Goal: Transaction & Acquisition: Subscribe to service/newsletter

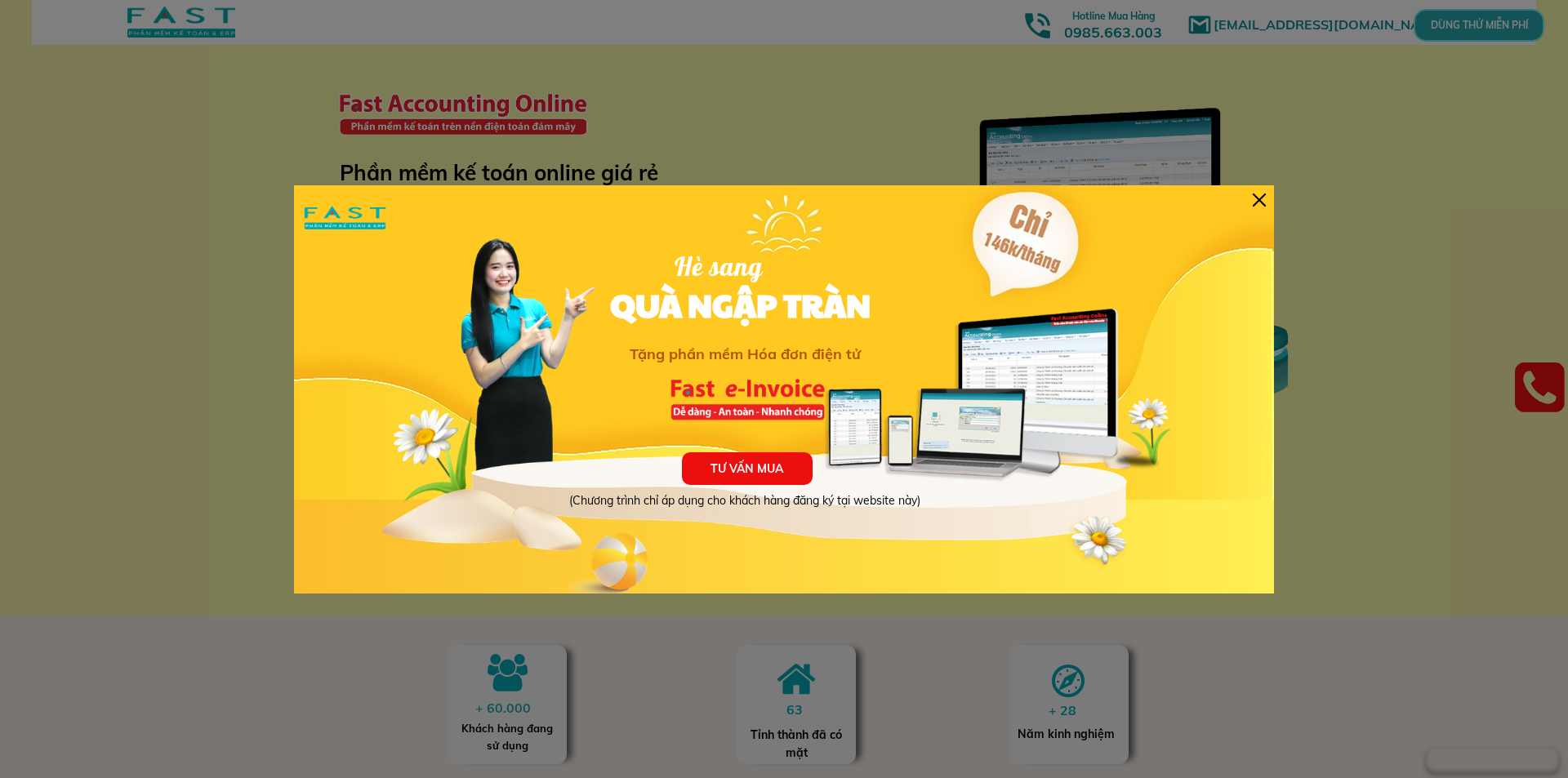
click at [1258, 200] on div at bounding box center [1259, 200] width 13 height 13
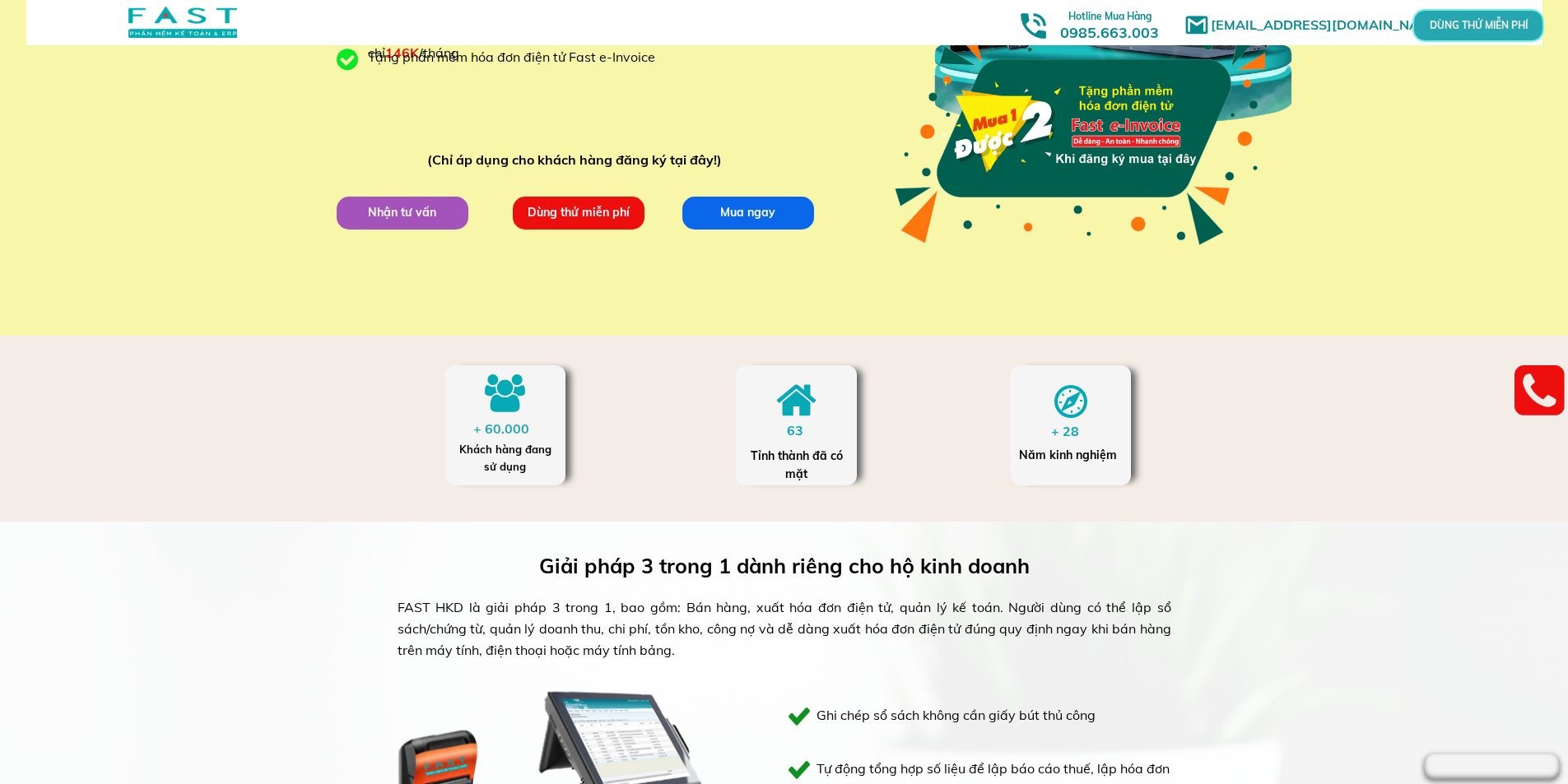
scroll to position [329, 0]
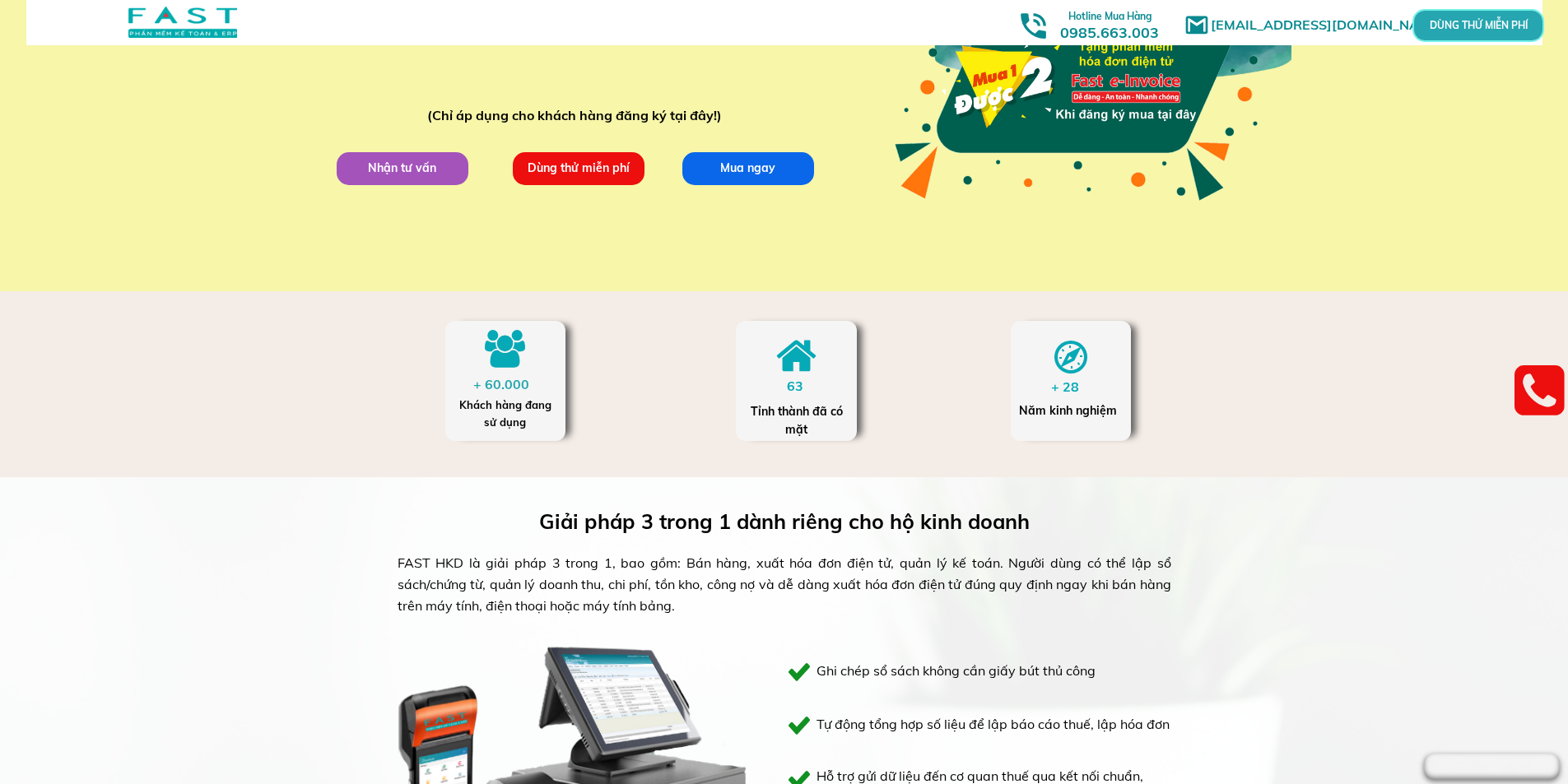
click at [758, 162] on p "Mua ngay" at bounding box center [747, 168] width 132 height 33
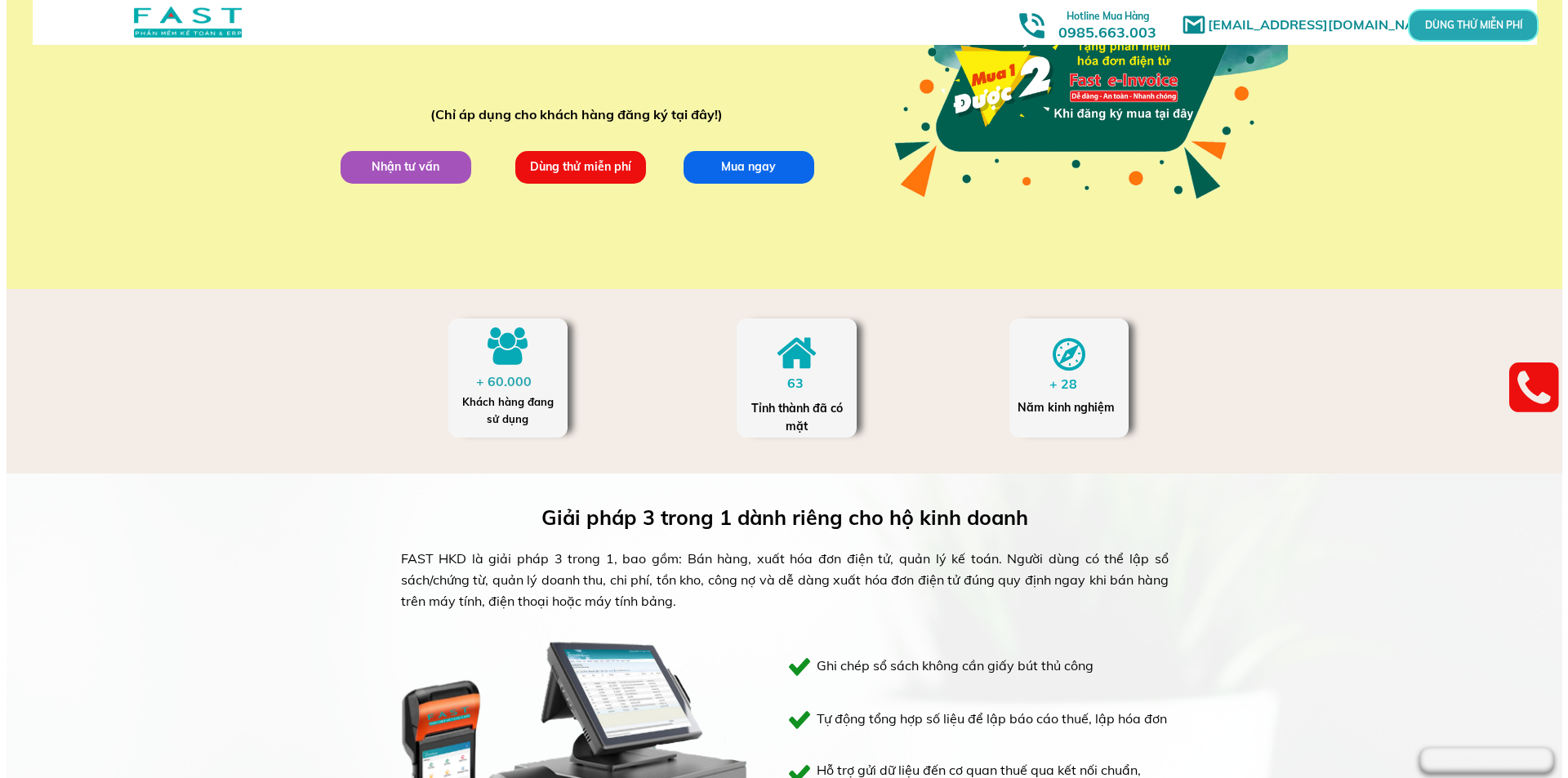
scroll to position [0, 0]
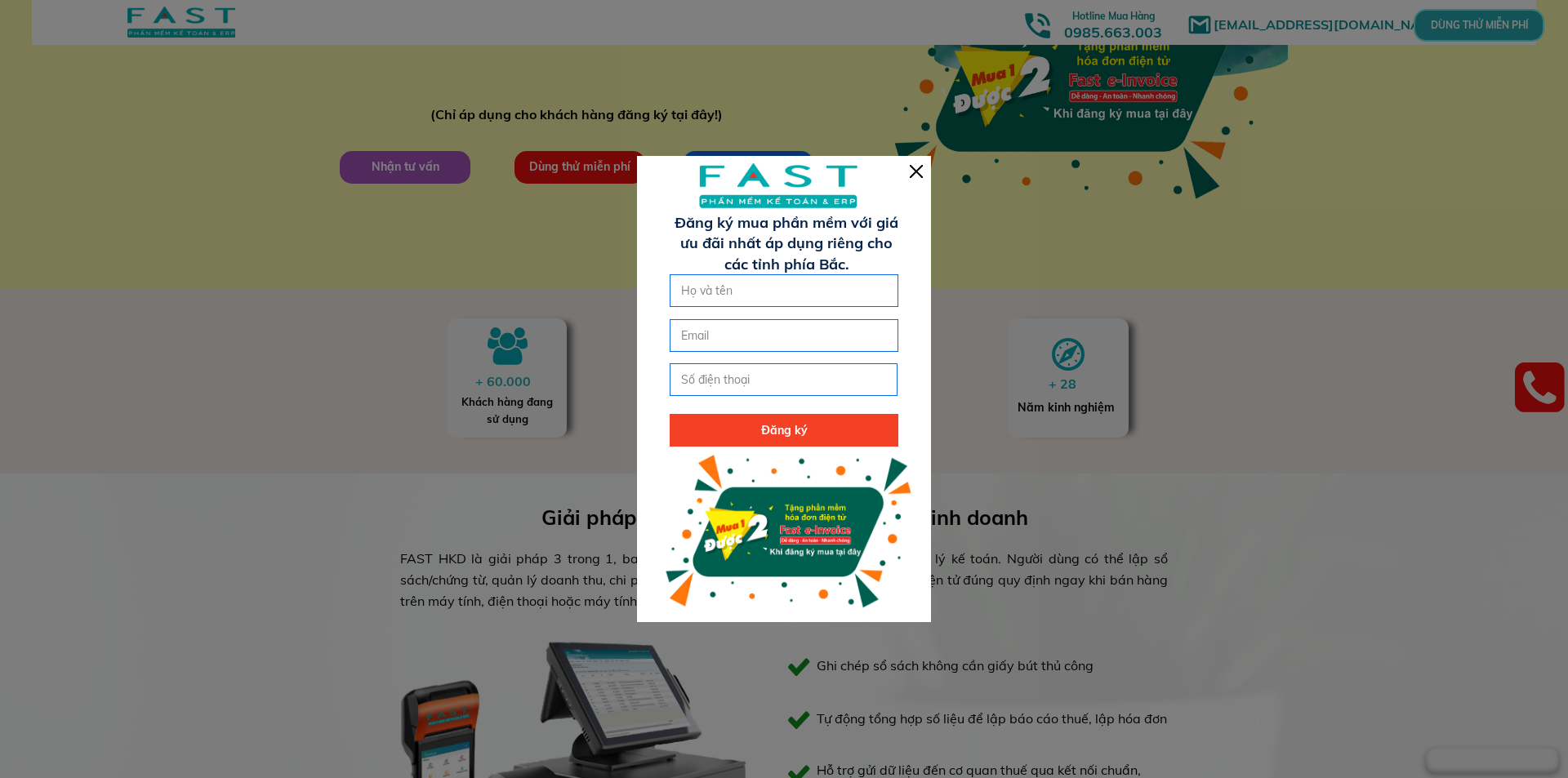
click at [915, 166] on div at bounding box center [916, 171] width 13 height 13
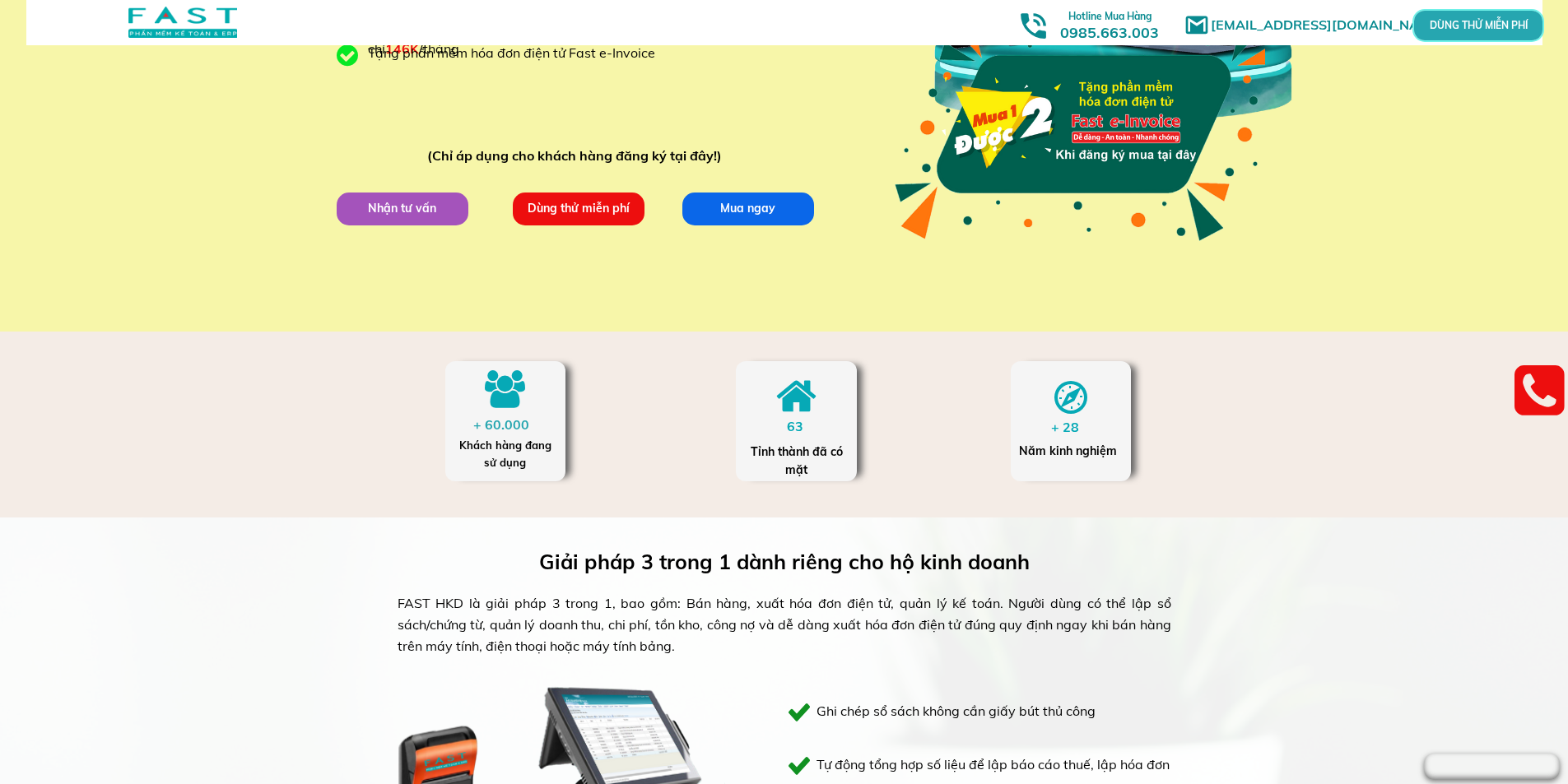
scroll to position [329, 0]
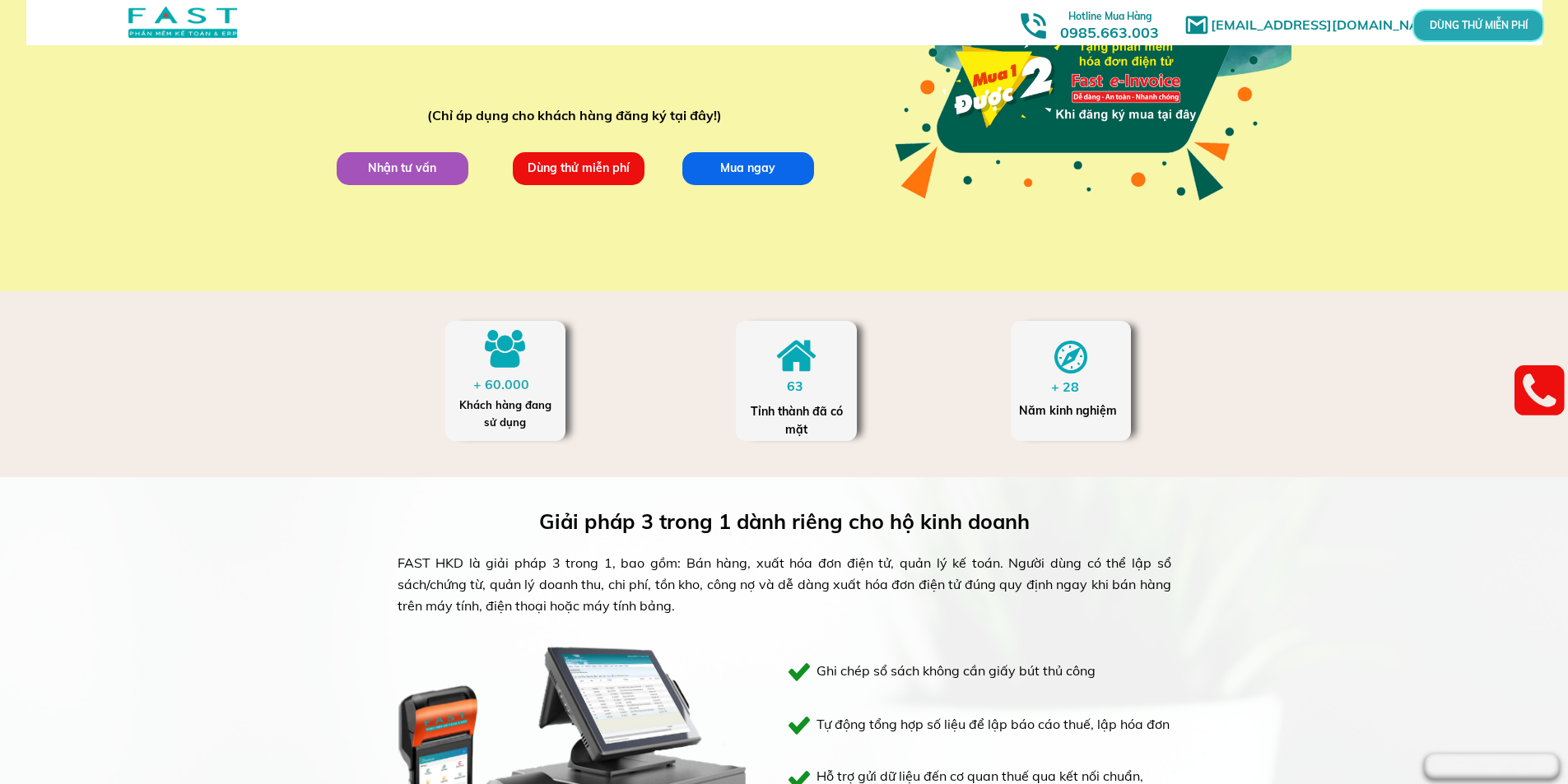
click at [784, 164] on p "Mua ngay" at bounding box center [747, 168] width 132 height 33
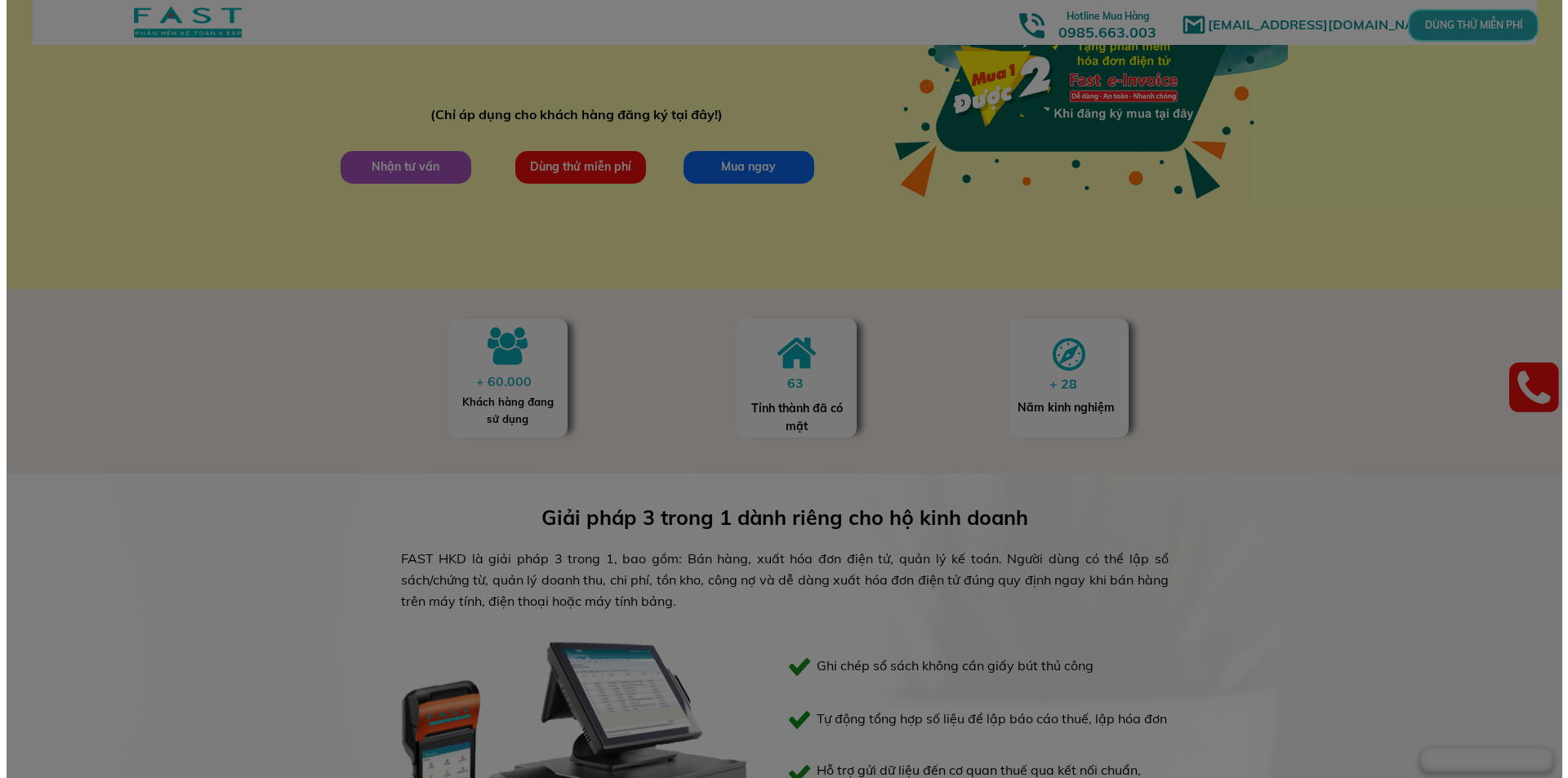
scroll to position [0, 0]
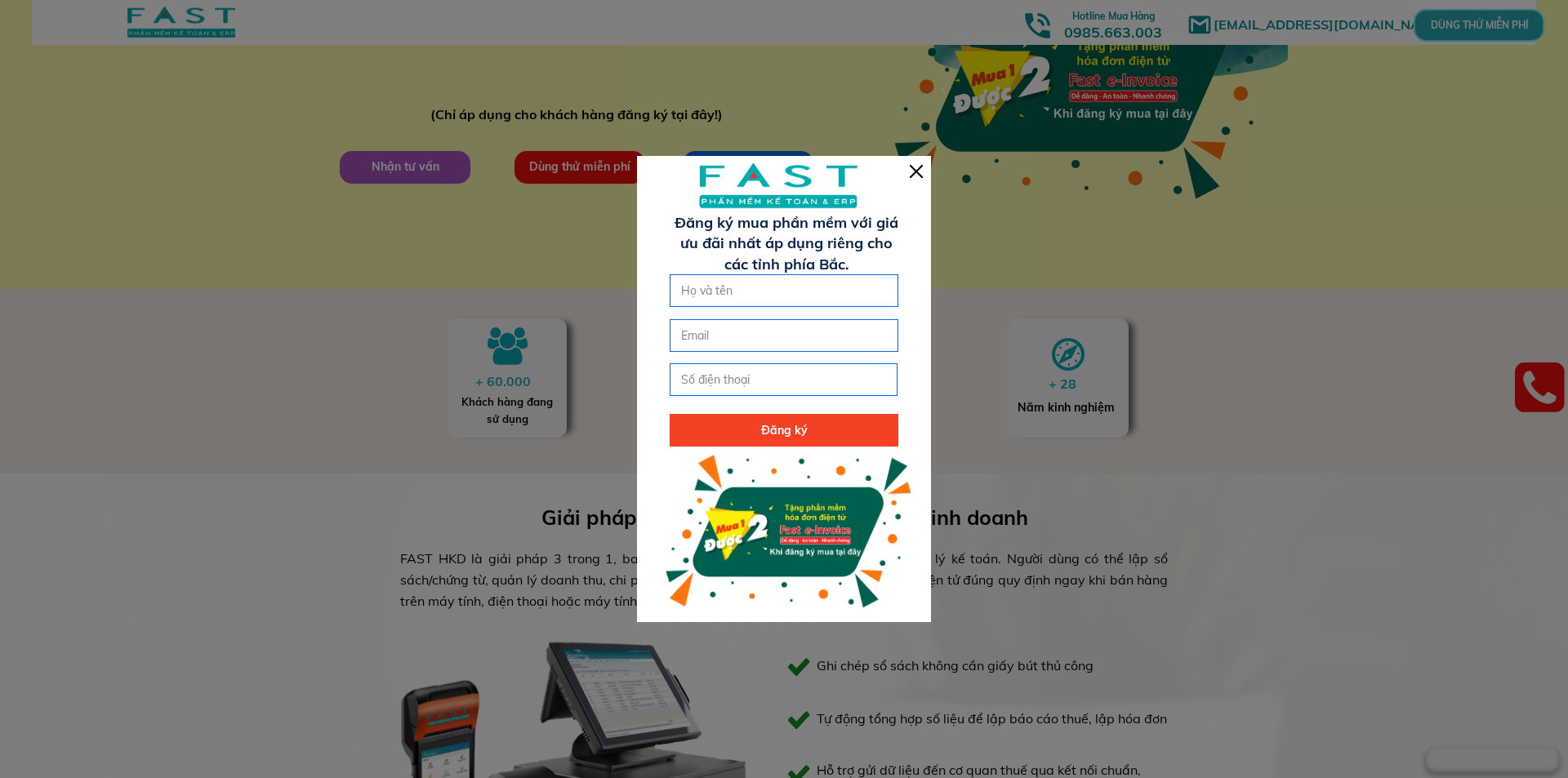
click at [924, 182] on div at bounding box center [783, 388] width 294 height 465
click at [909, 168] on div at bounding box center [783, 388] width 294 height 465
click at [916, 171] on div at bounding box center [916, 171] width 13 height 13
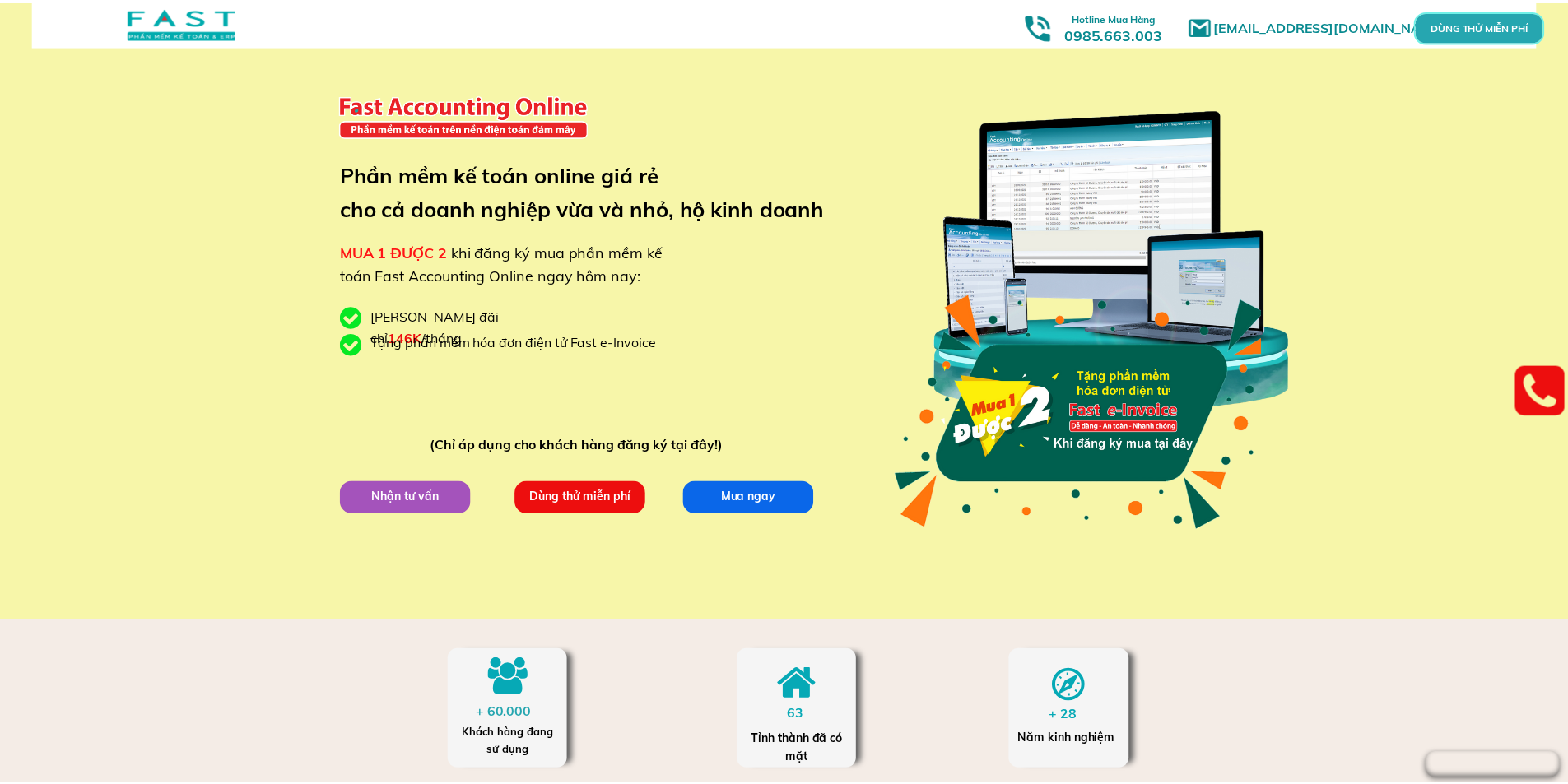
scroll to position [329, 0]
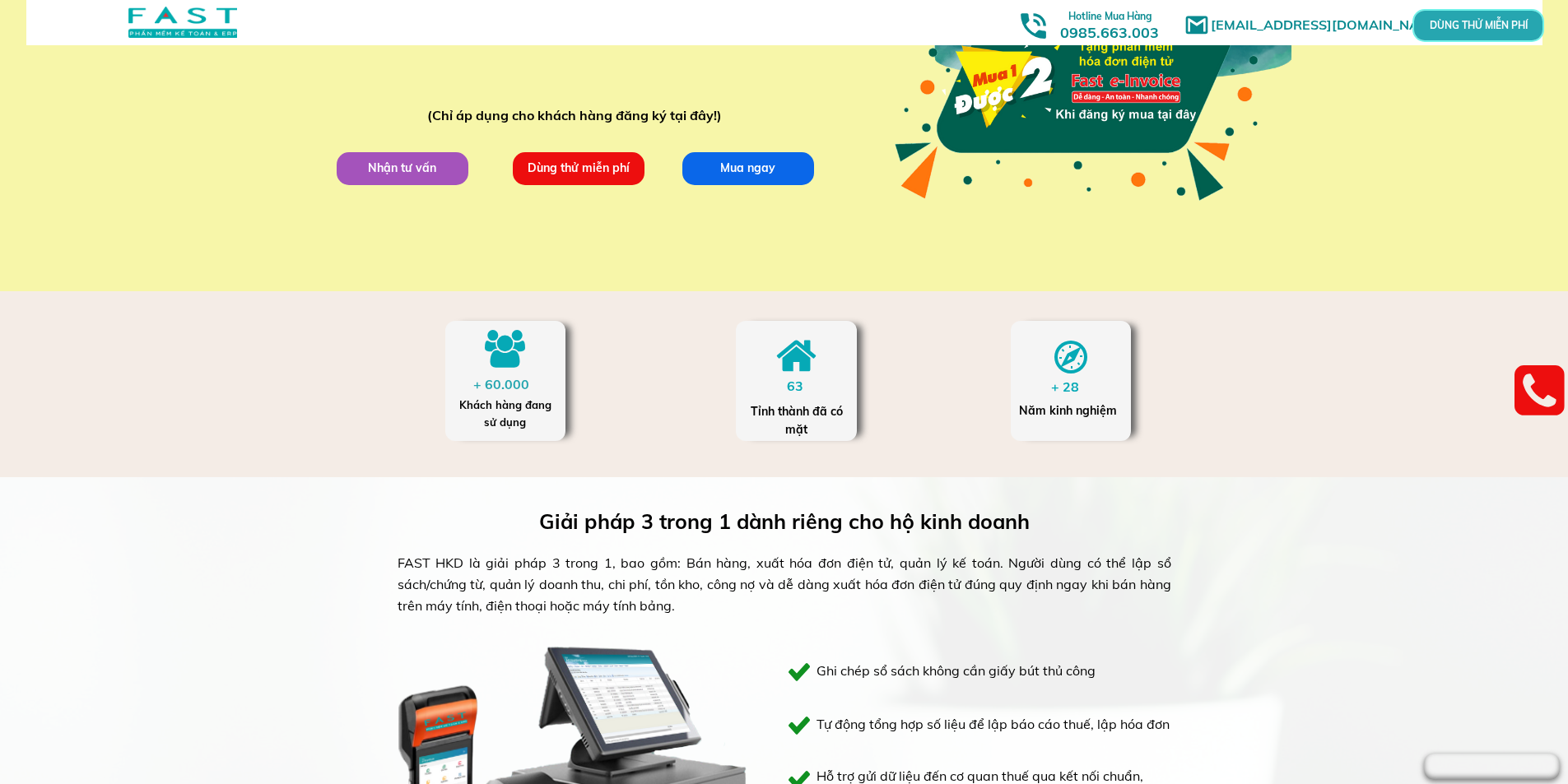
click at [616, 157] on p "Dùng thử miễn phí" at bounding box center [578, 168] width 133 height 33
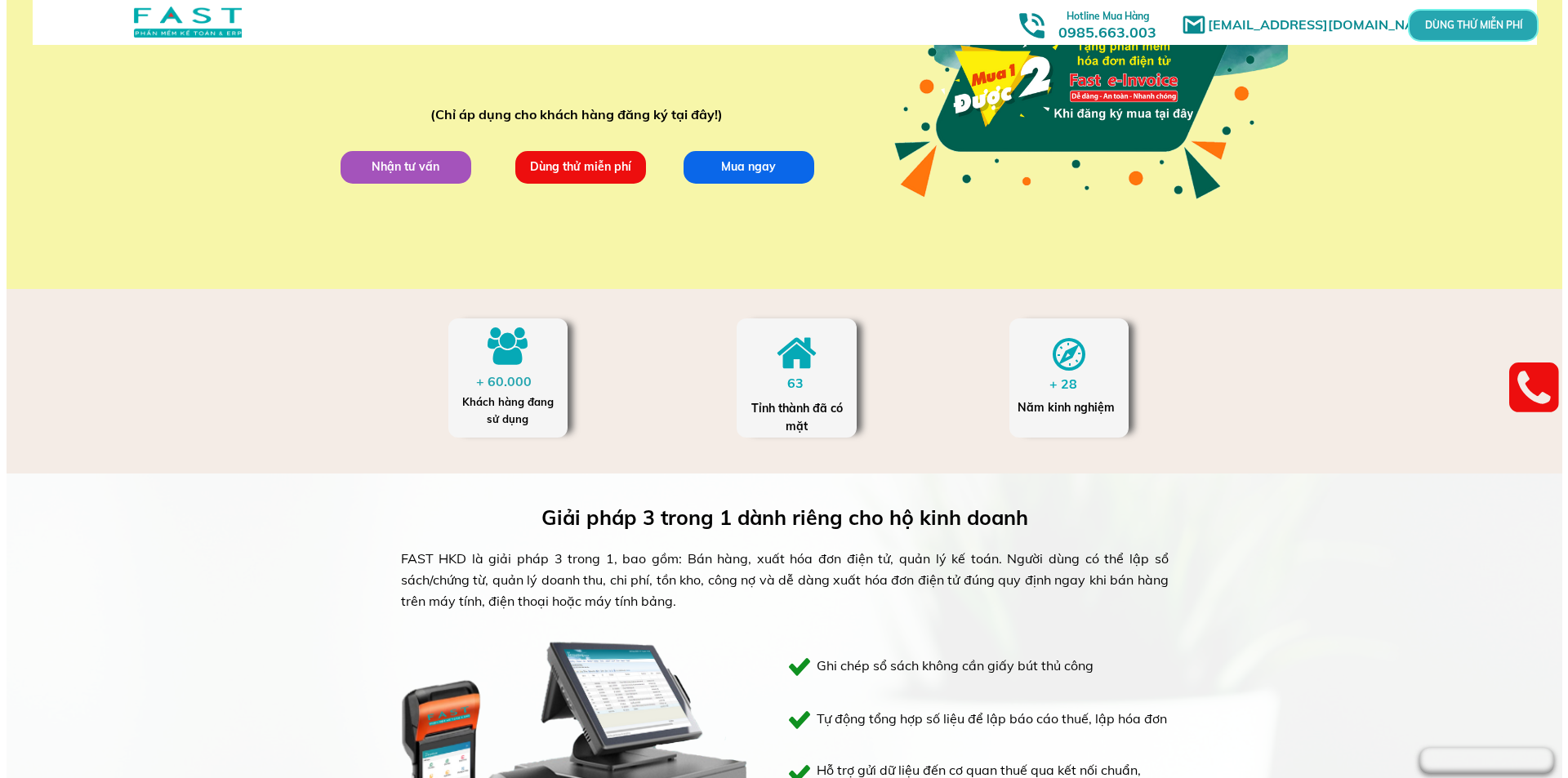
scroll to position [0, 0]
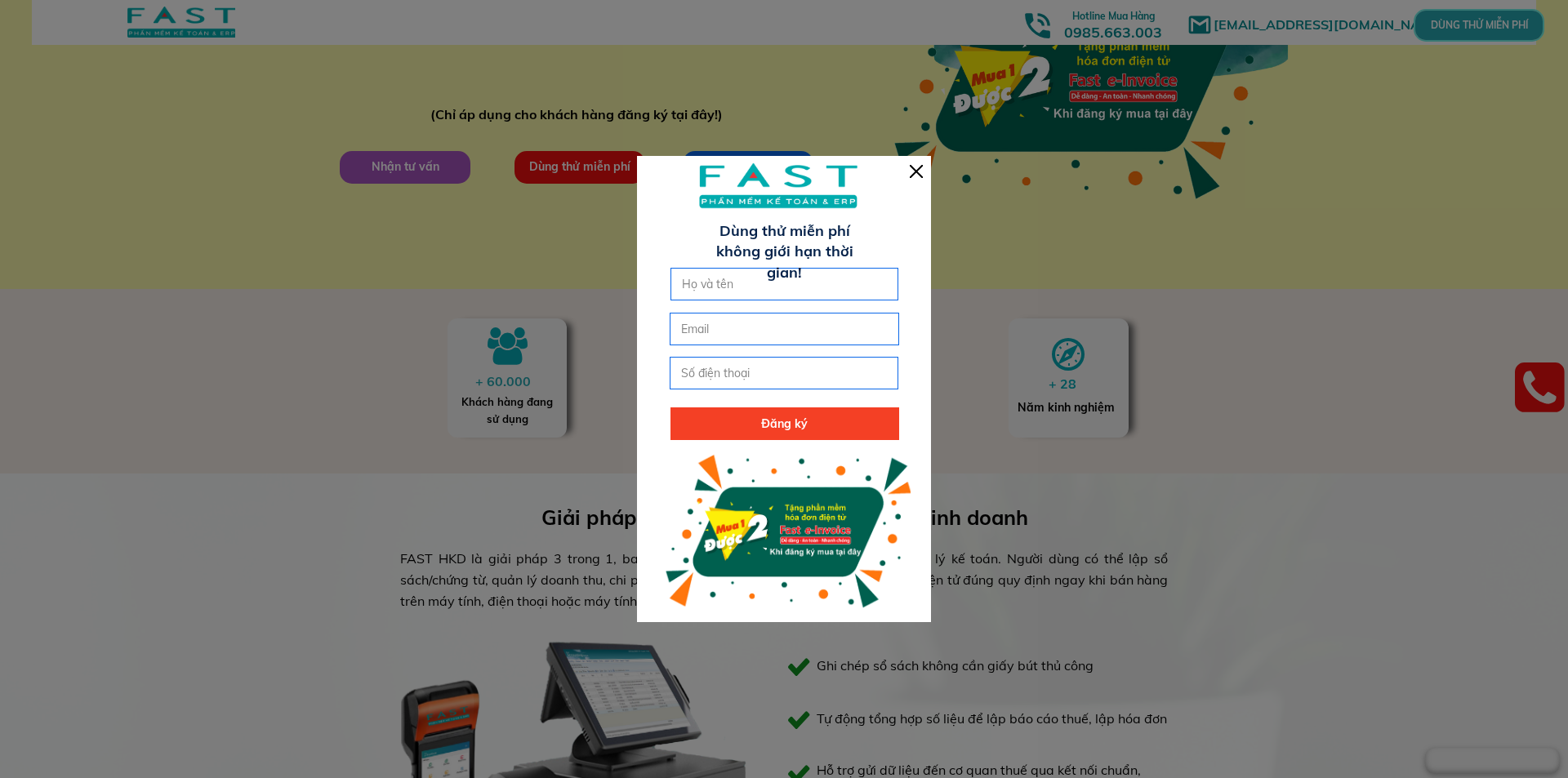
click at [924, 178] on div at bounding box center [783, 388] width 294 height 465
click at [921, 177] on div at bounding box center [916, 171] width 13 height 13
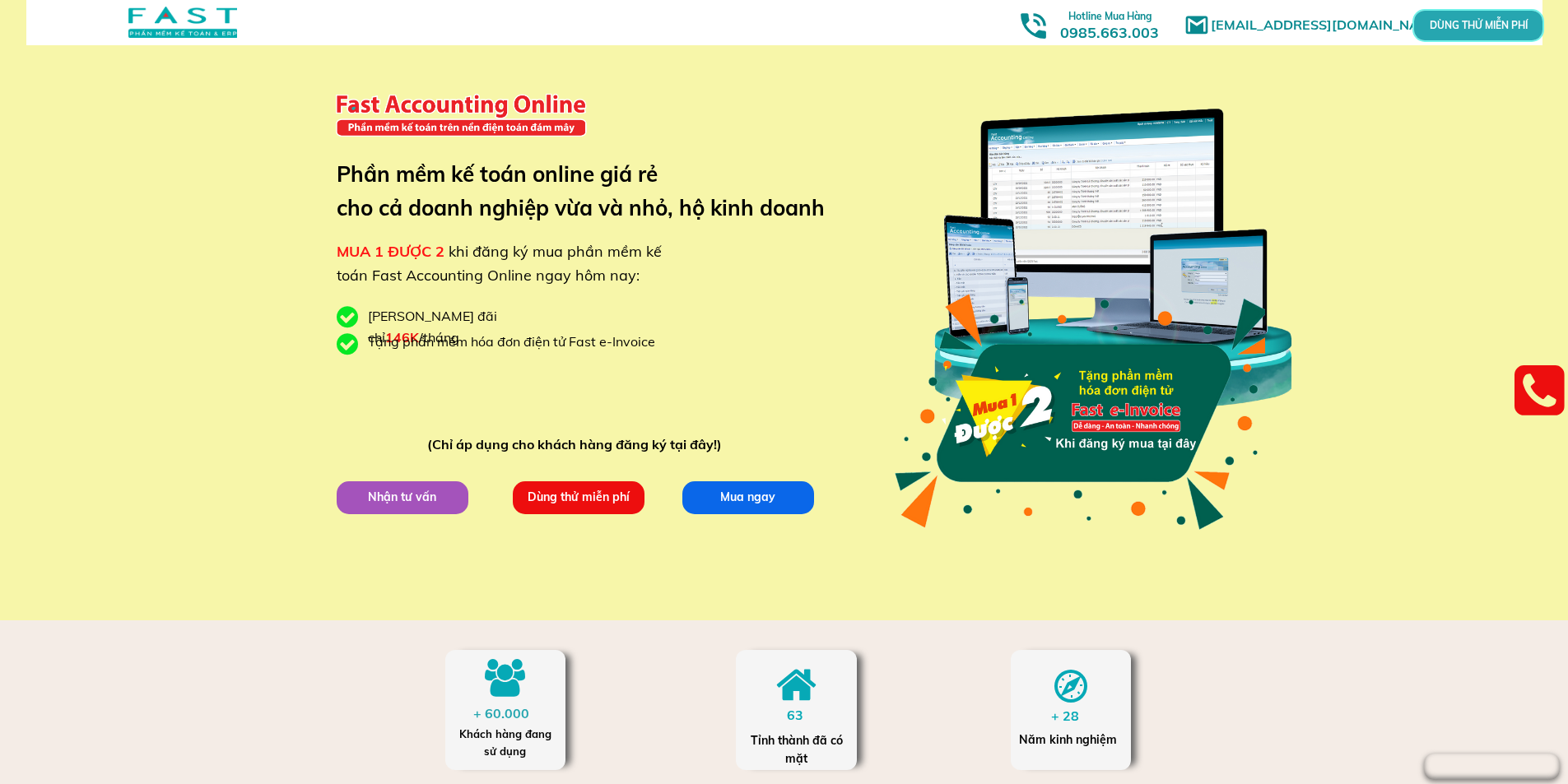
click at [1127, 411] on div at bounding box center [1078, 412] width 375 height 266
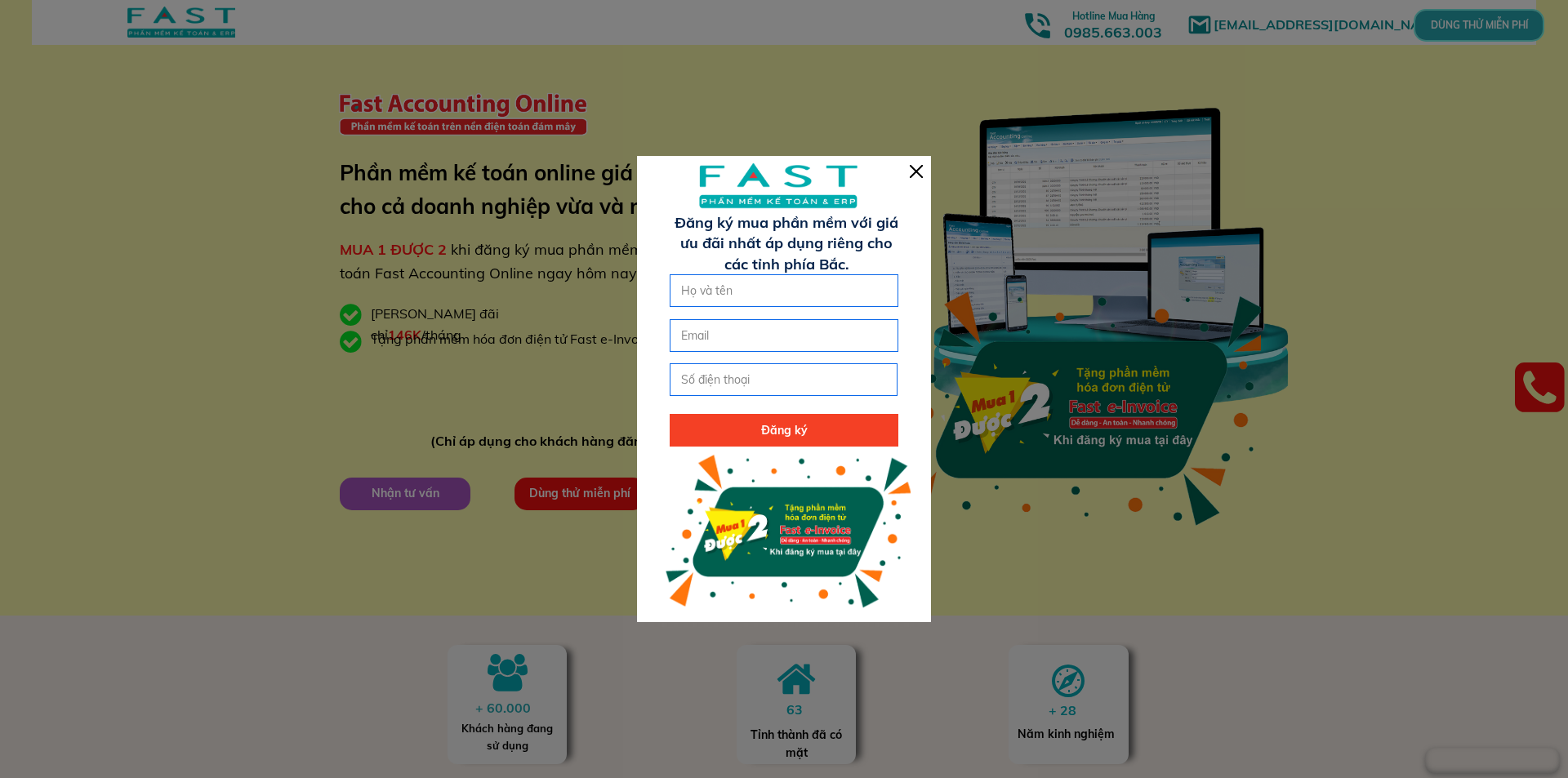
click at [790, 295] on input "text" at bounding box center [784, 290] width 214 height 31
click at [794, 294] on input "text" at bounding box center [784, 290] width 214 height 31
click at [919, 176] on div at bounding box center [916, 171] width 13 height 13
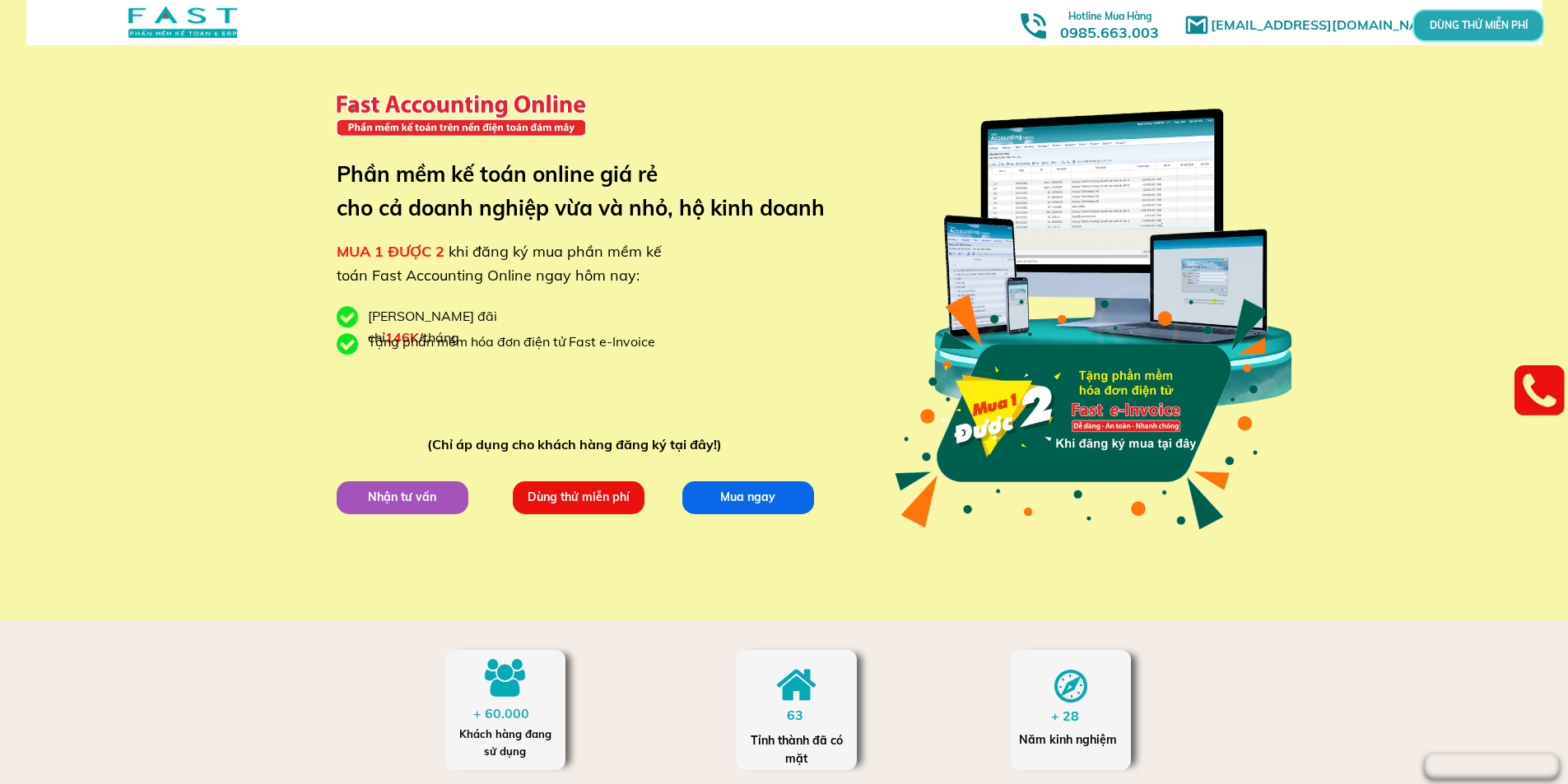
click at [1089, 411] on div at bounding box center [1078, 411] width 377 height 267
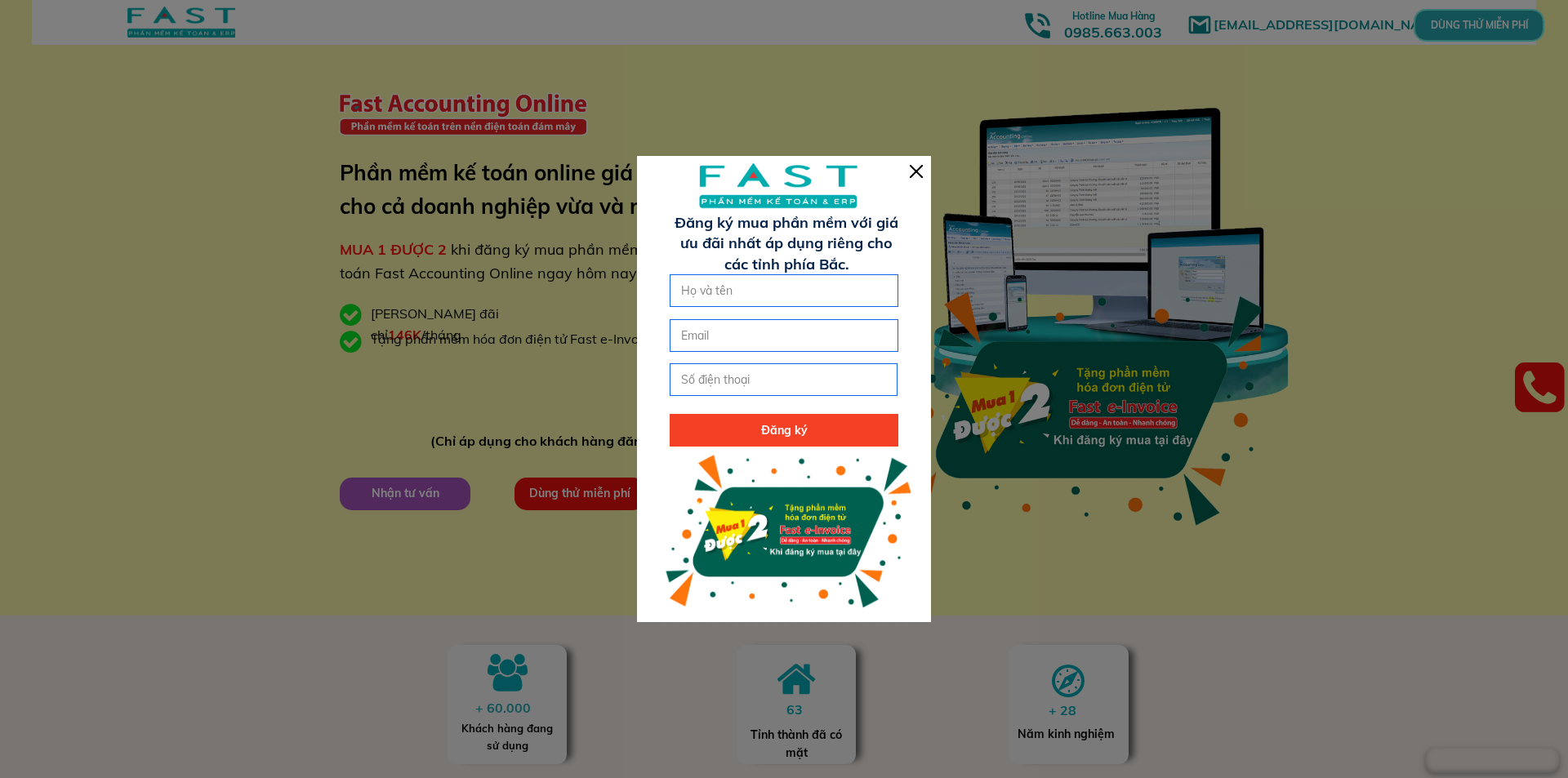
click at [828, 289] on input "text" at bounding box center [784, 290] width 214 height 31
click at [929, 163] on div at bounding box center [783, 388] width 294 height 465
click at [921, 166] on div at bounding box center [916, 171] width 13 height 13
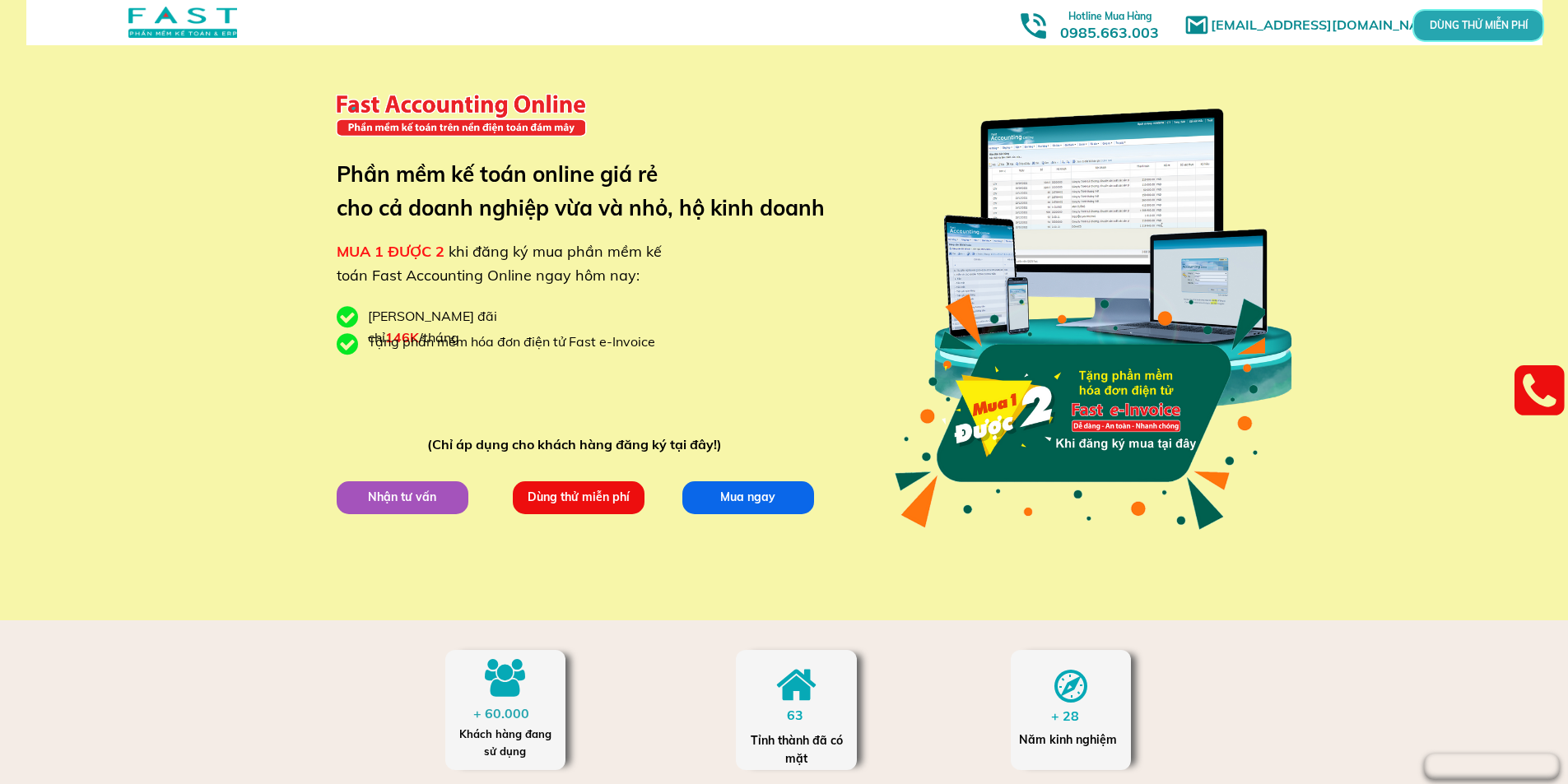
click at [593, 487] on p "Dùng thử miễn phí" at bounding box center [577, 497] width 132 height 33
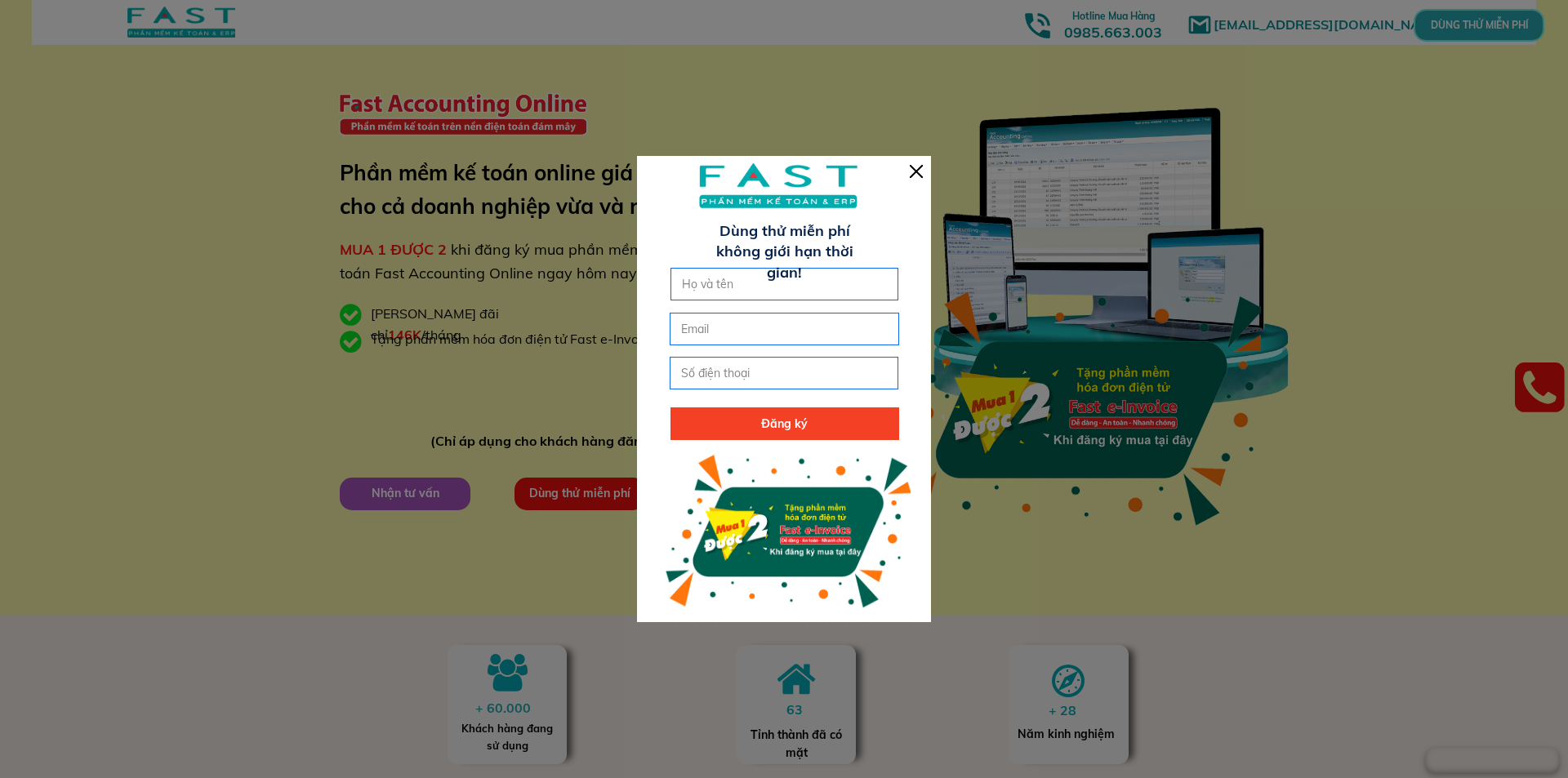
click at [821, 293] on input "text" at bounding box center [785, 284] width 214 height 31
drag, startPoint x: 821, startPoint y: 284, endPoint x: 867, endPoint y: 255, distance: 54.4
click at [826, 280] on input "text" at bounding box center [785, 284] width 214 height 31
click at [915, 175] on div at bounding box center [916, 171] width 13 height 13
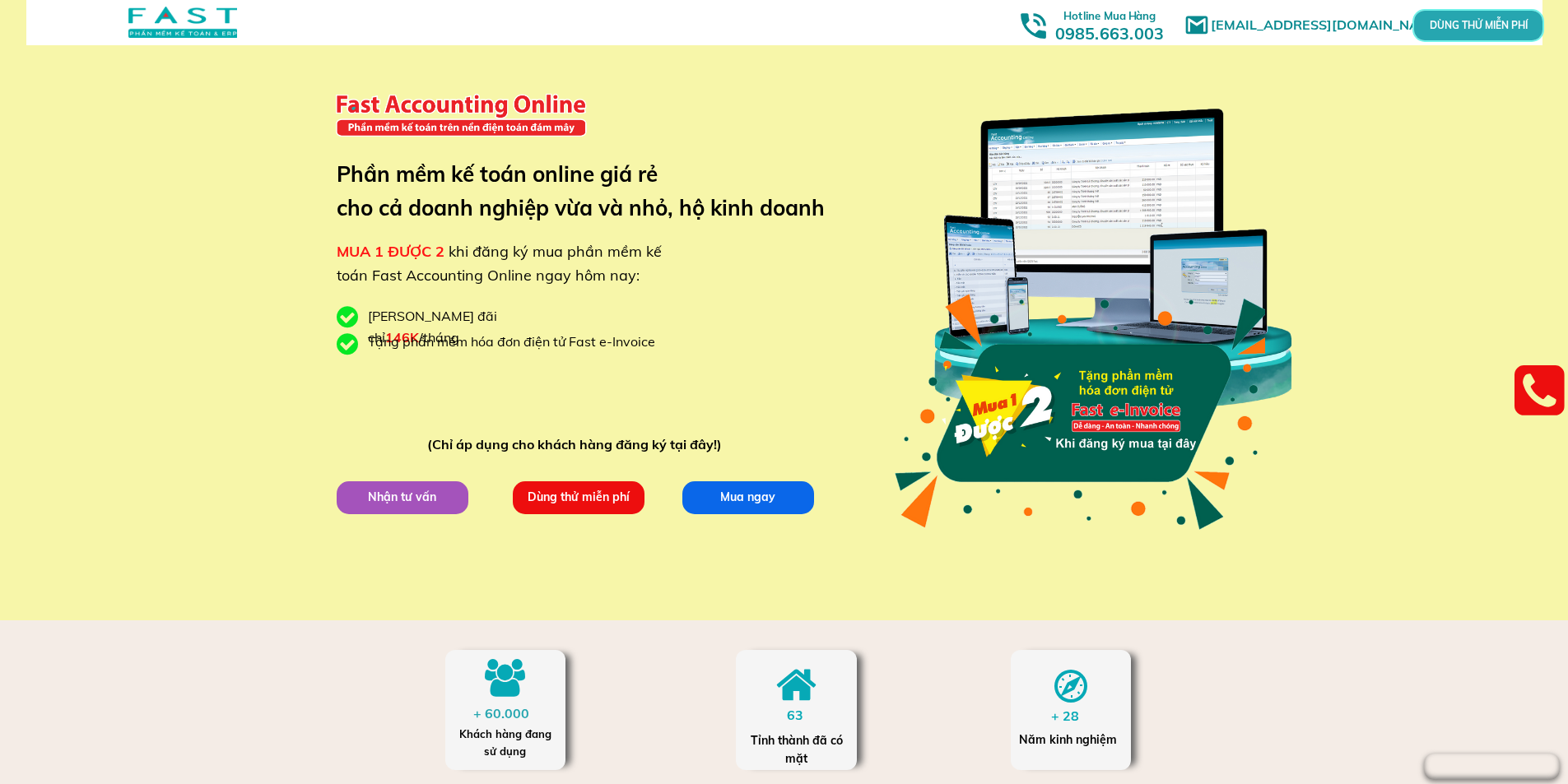
click at [1092, 33] on h3 "Hotline Mua Hàng 0985.663.003" at bounding box center [1109, 24] width 148 height 40
click at [631, 500] on p "Dùng thử miễn phí" at bounding box center [577, 497] width 139 height 35
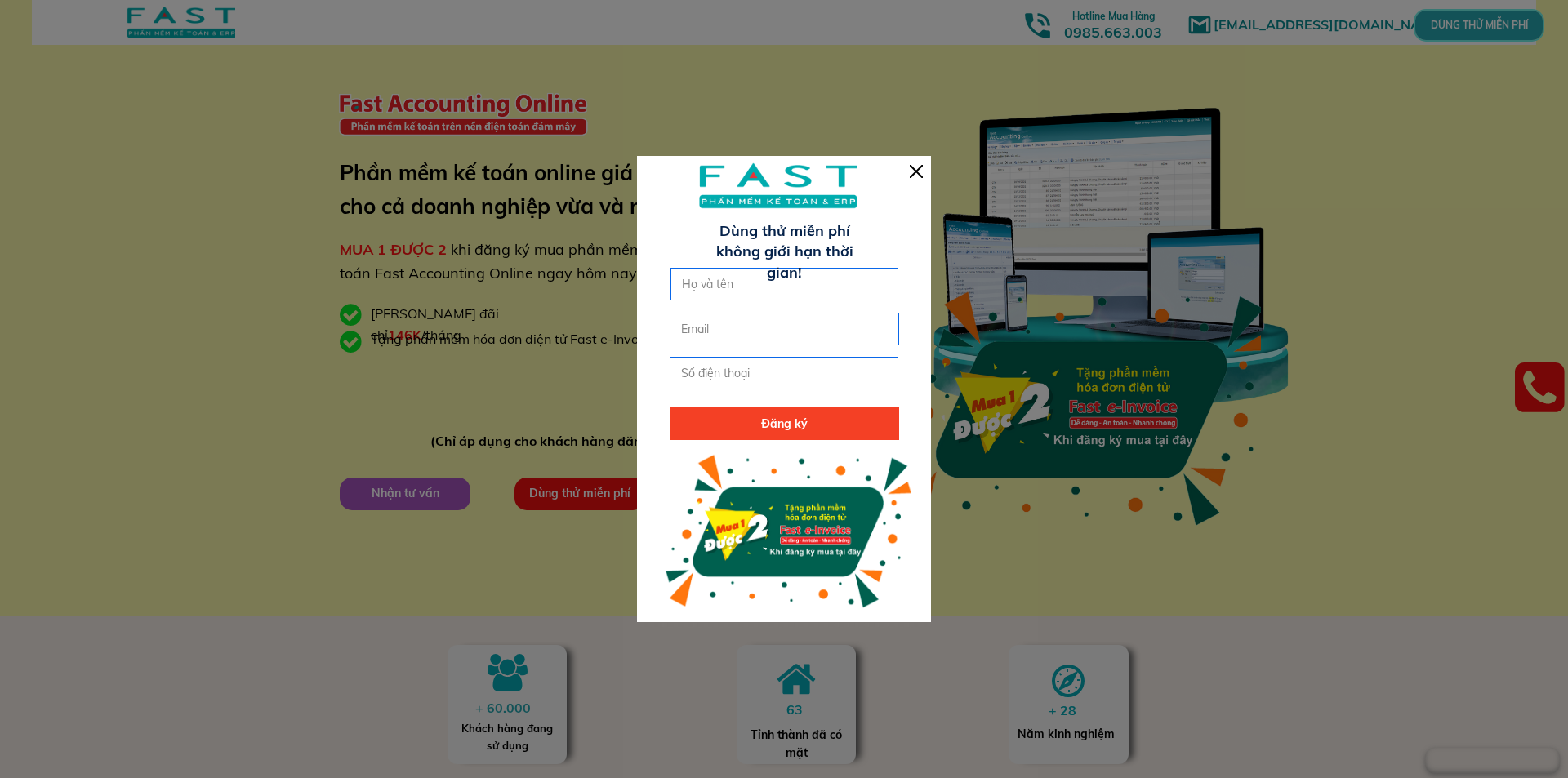
click at [915, 175] on div at bounding box center [916, 171] width 13 height 13
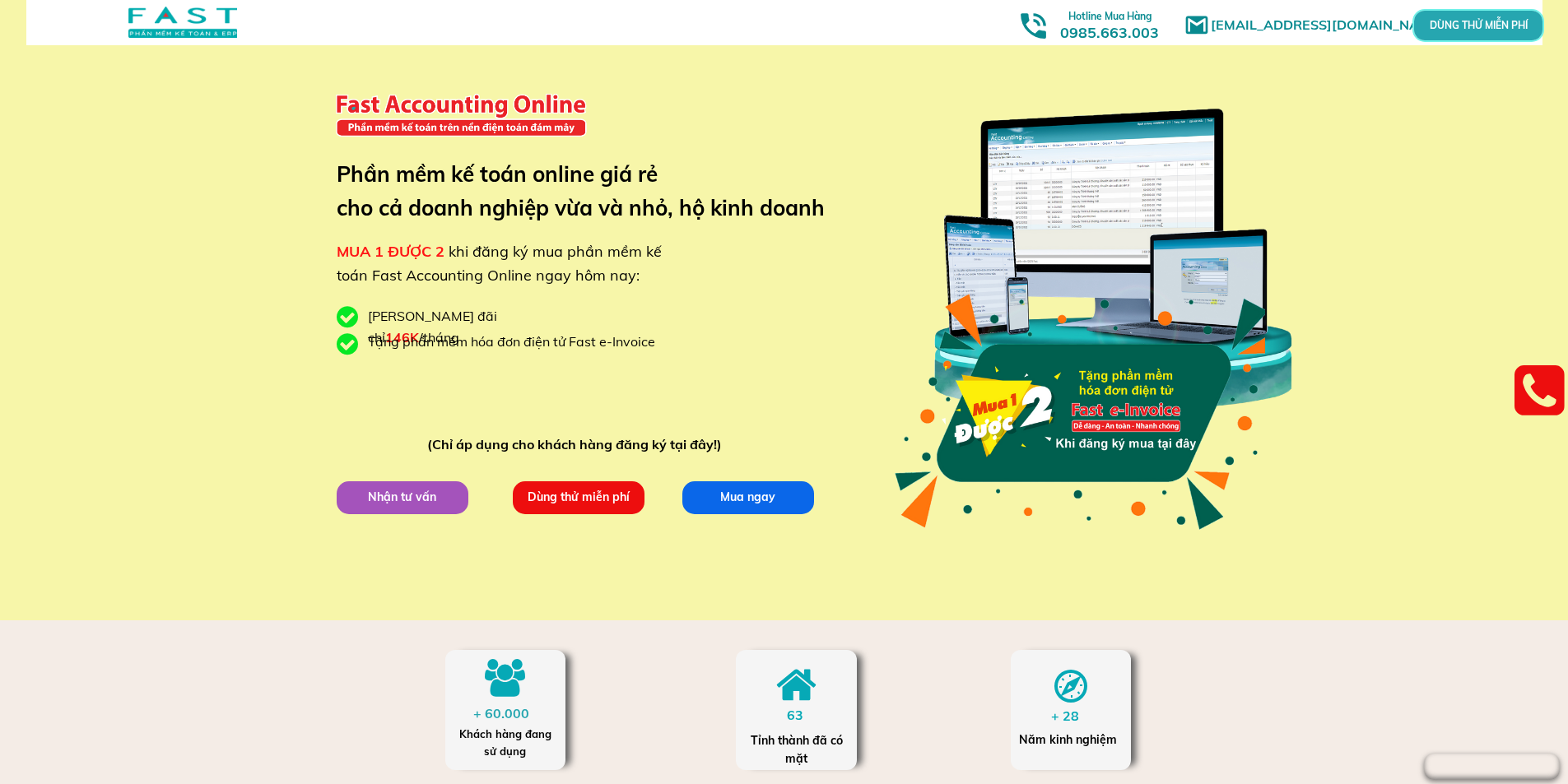
drag, startPoint x: 382, startPoint y: 61, endPoint x: 183, endPoint y: 18, distance: 203.6
click at [179, 24] on div at bounding box center [182, 22] width 109 height 31
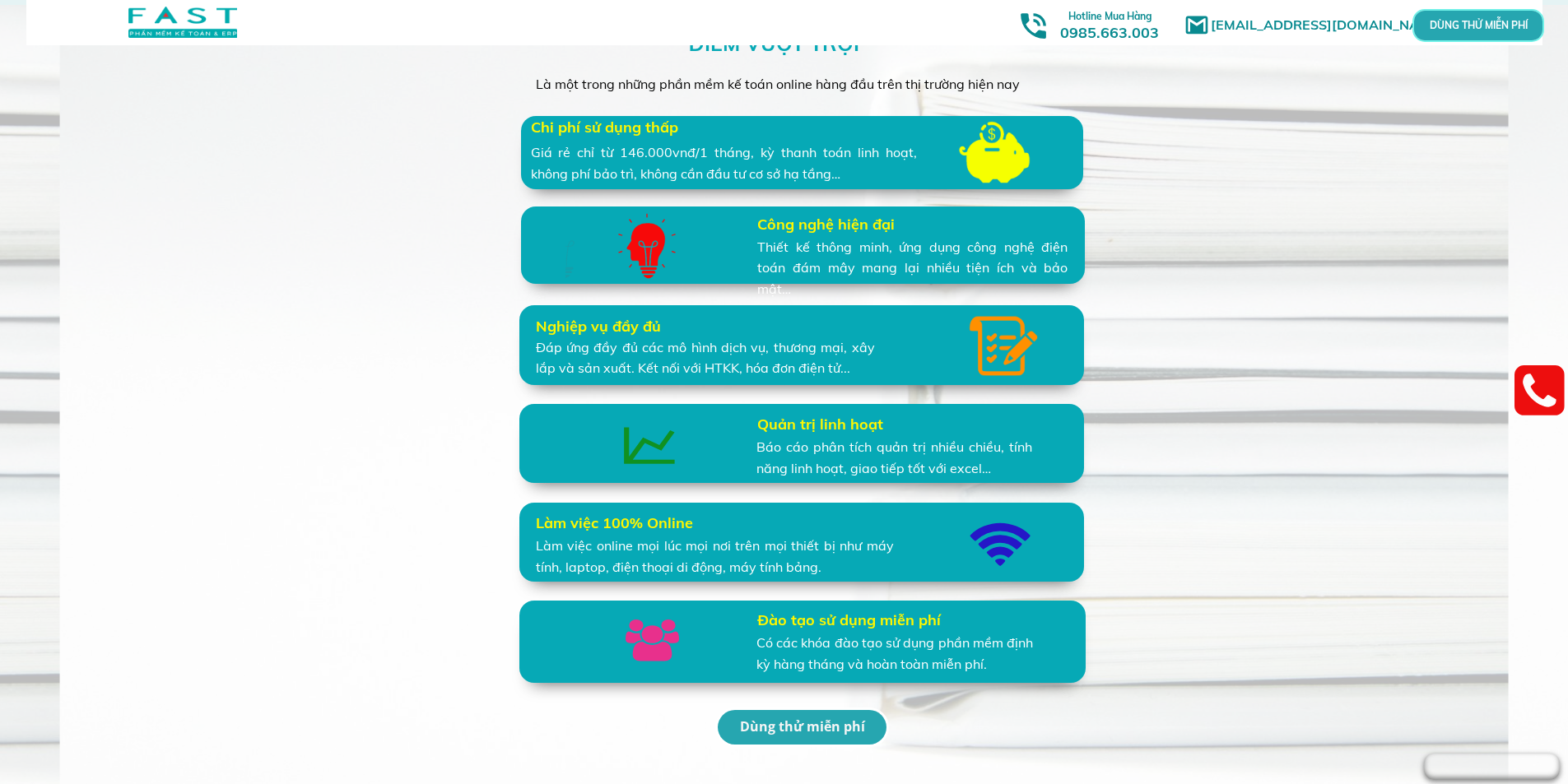
scroll to position [3539, 0]
